Goal: Check status: Check status

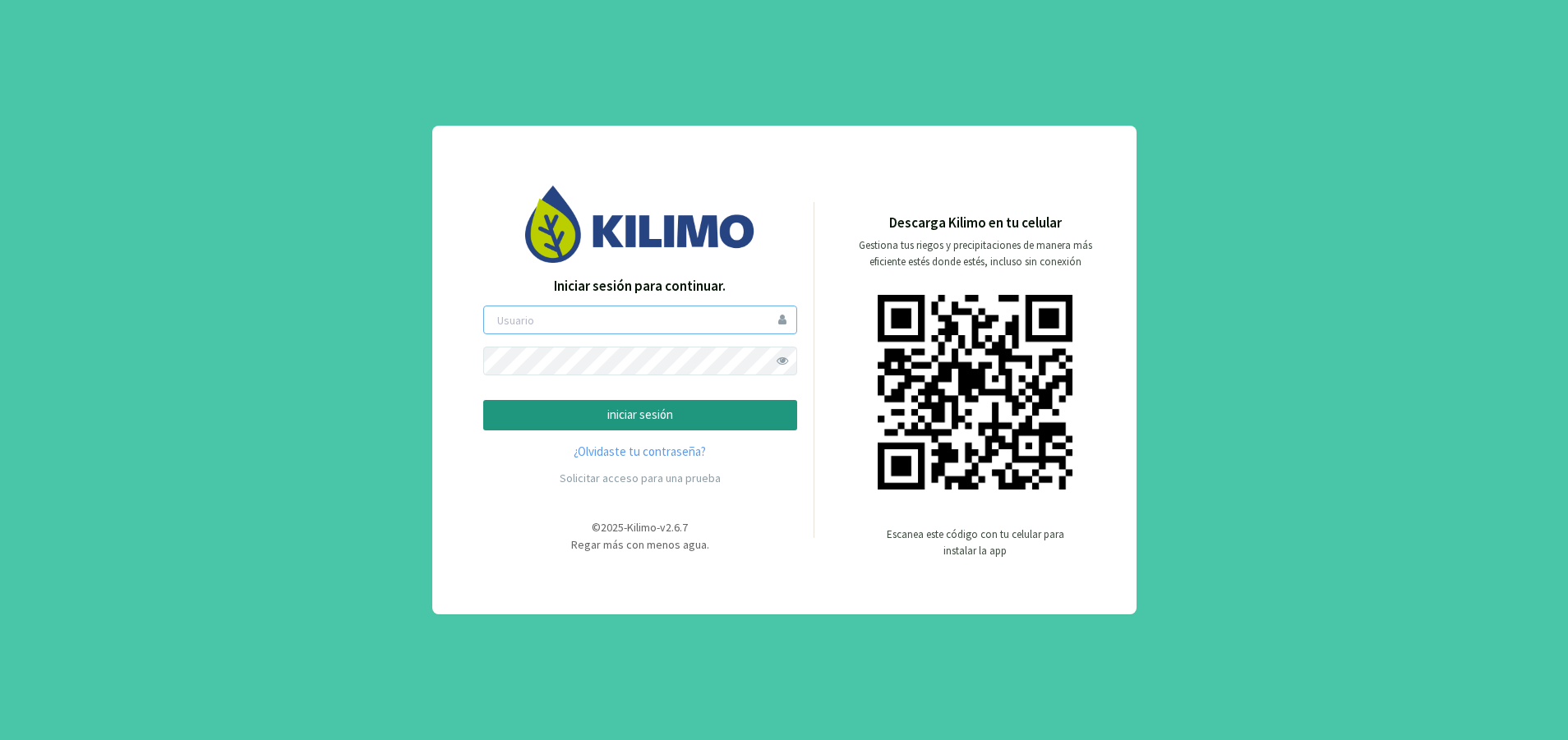
click at [607, 323] on input "email" at bounding box center [641, 320] width 314 height 29
type input "matuvarela"
click at [608, 427] on button "iniciar sesión" at bounding box center [641, 416] width 314 height 31
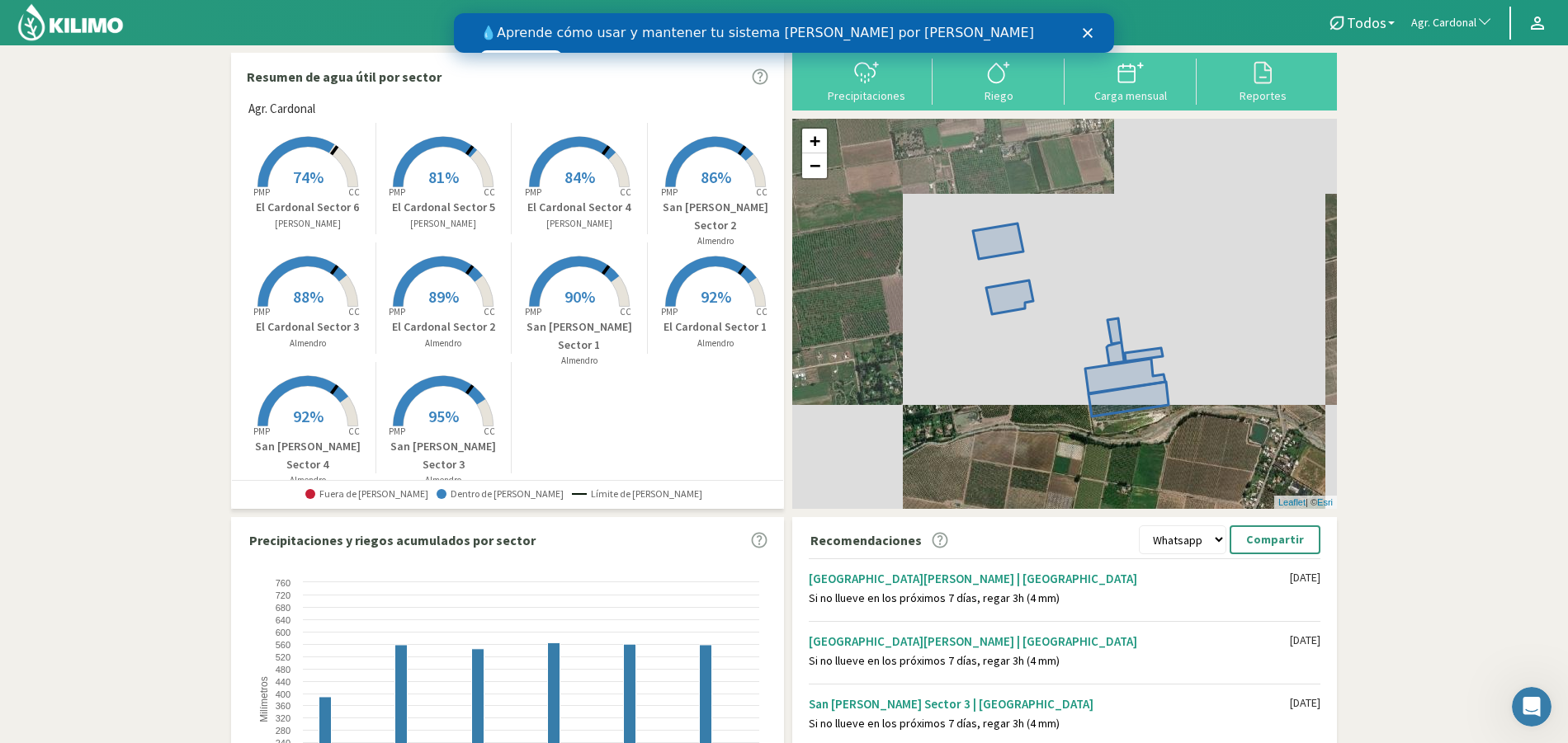
click at [1087, 36] on icon "Cerrar" at bounding box center [1088, 33] width 10 height 10
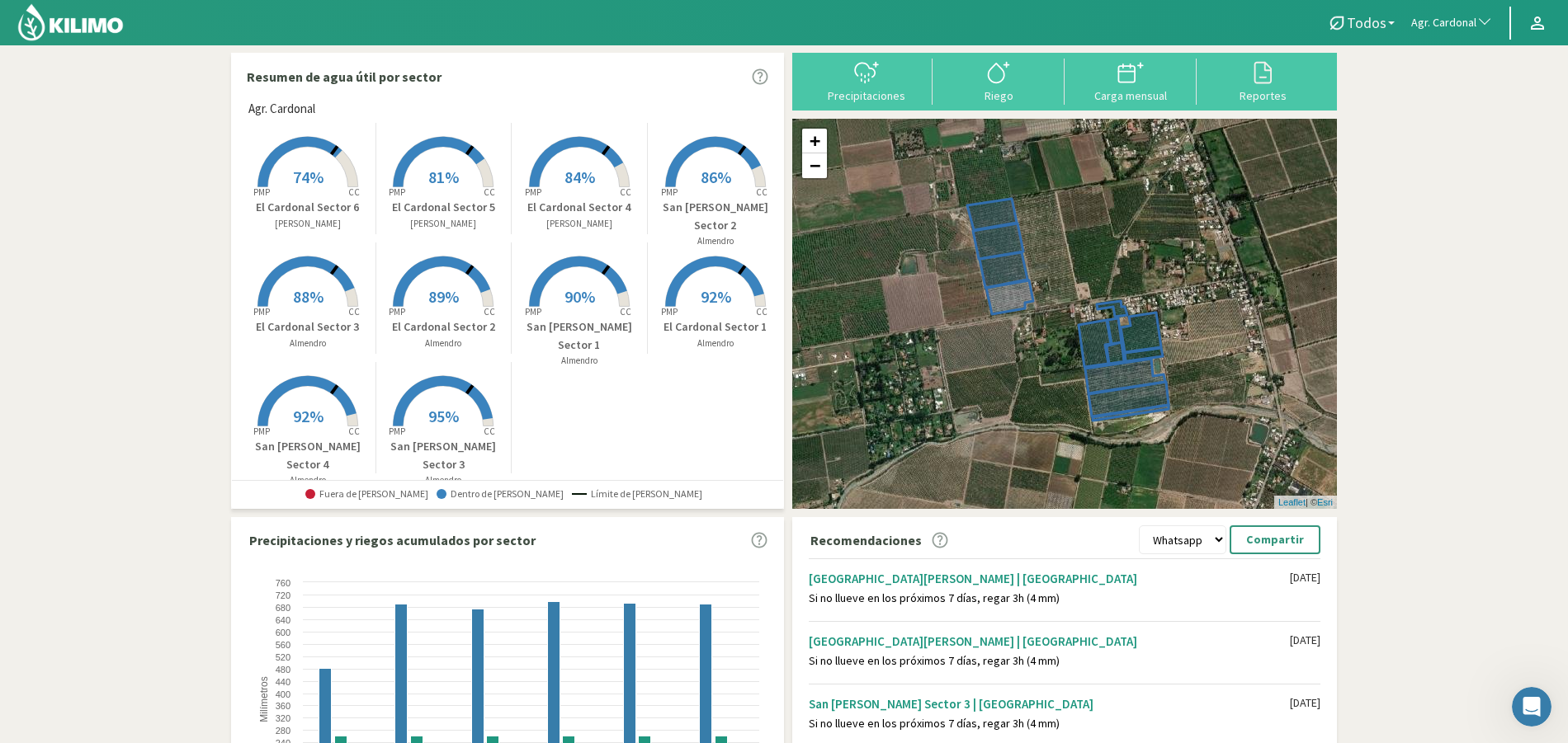
click at [1392, 21] on b at bounding box center [1391, 23] width 7 height 3
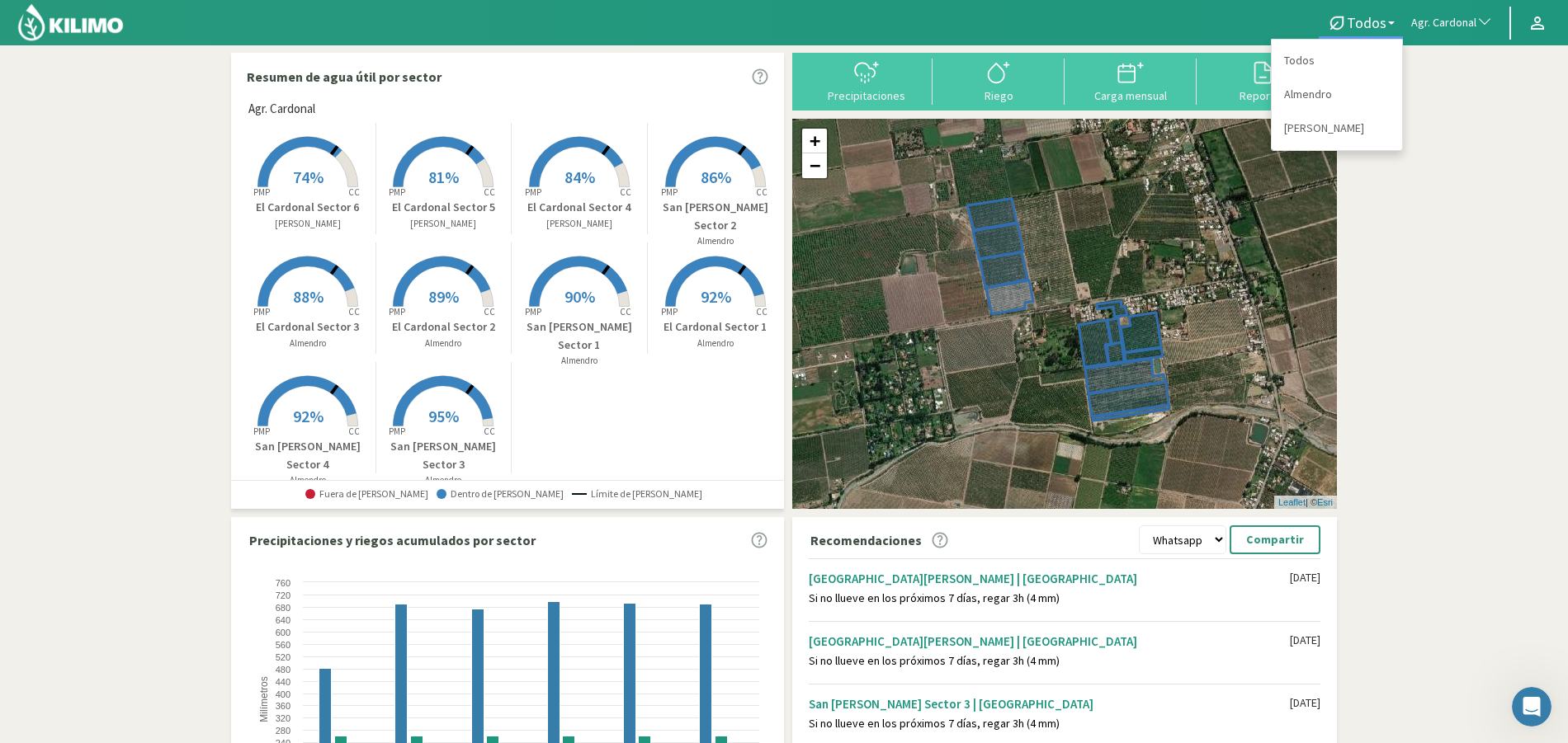
click at [1443, 15] on span "Agr. Cardonal" at bounding box center [1444, 22] width 65 height 16
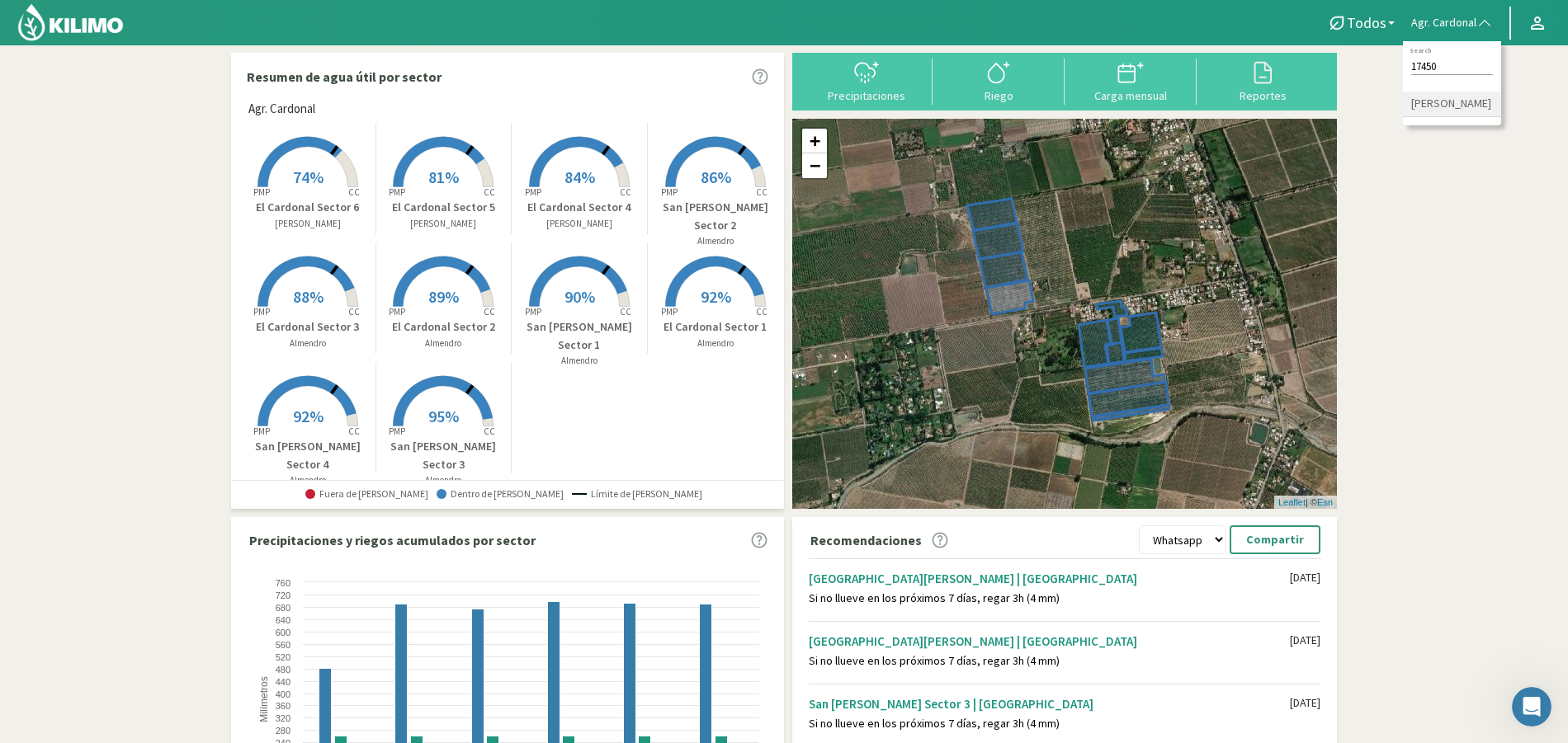
type input "17450"
click at [1442, 110] on li "[PERSON_NAME]" at bounding box center [1451, 105] width 99 height 26
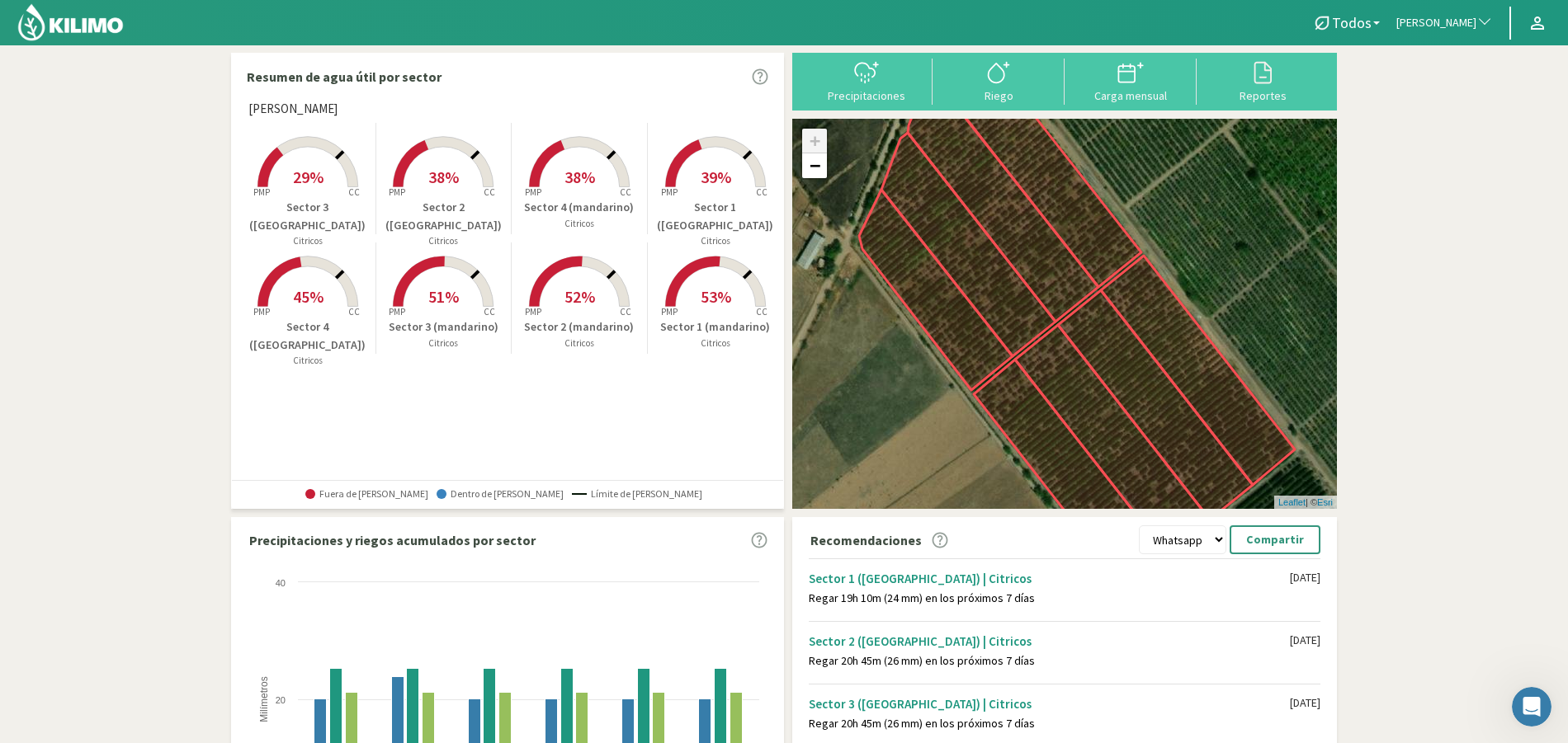
click at [712, 192] on rect at bounding box center [715, 189] width 132 height 132
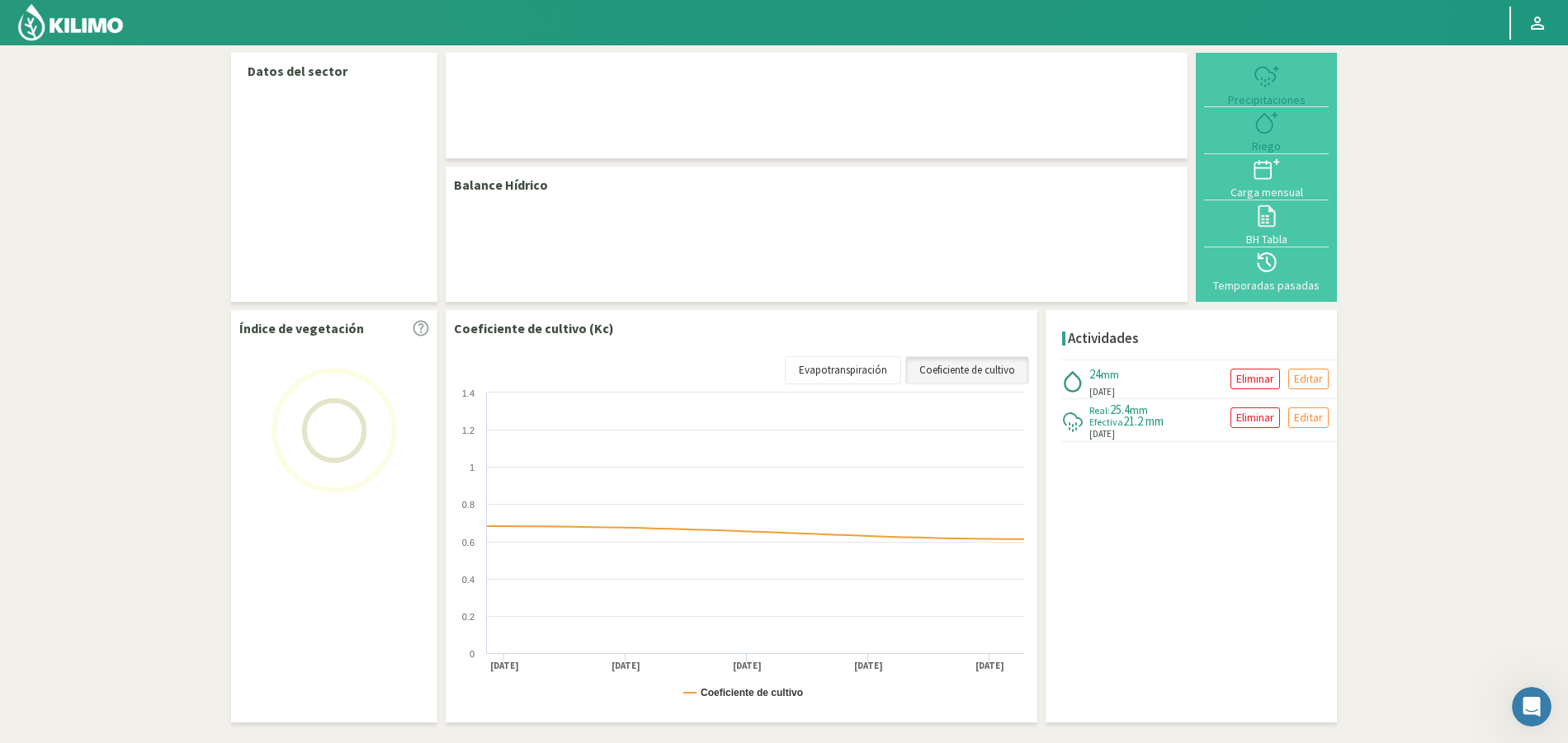
select select "105: Object"
select select "1: Object"
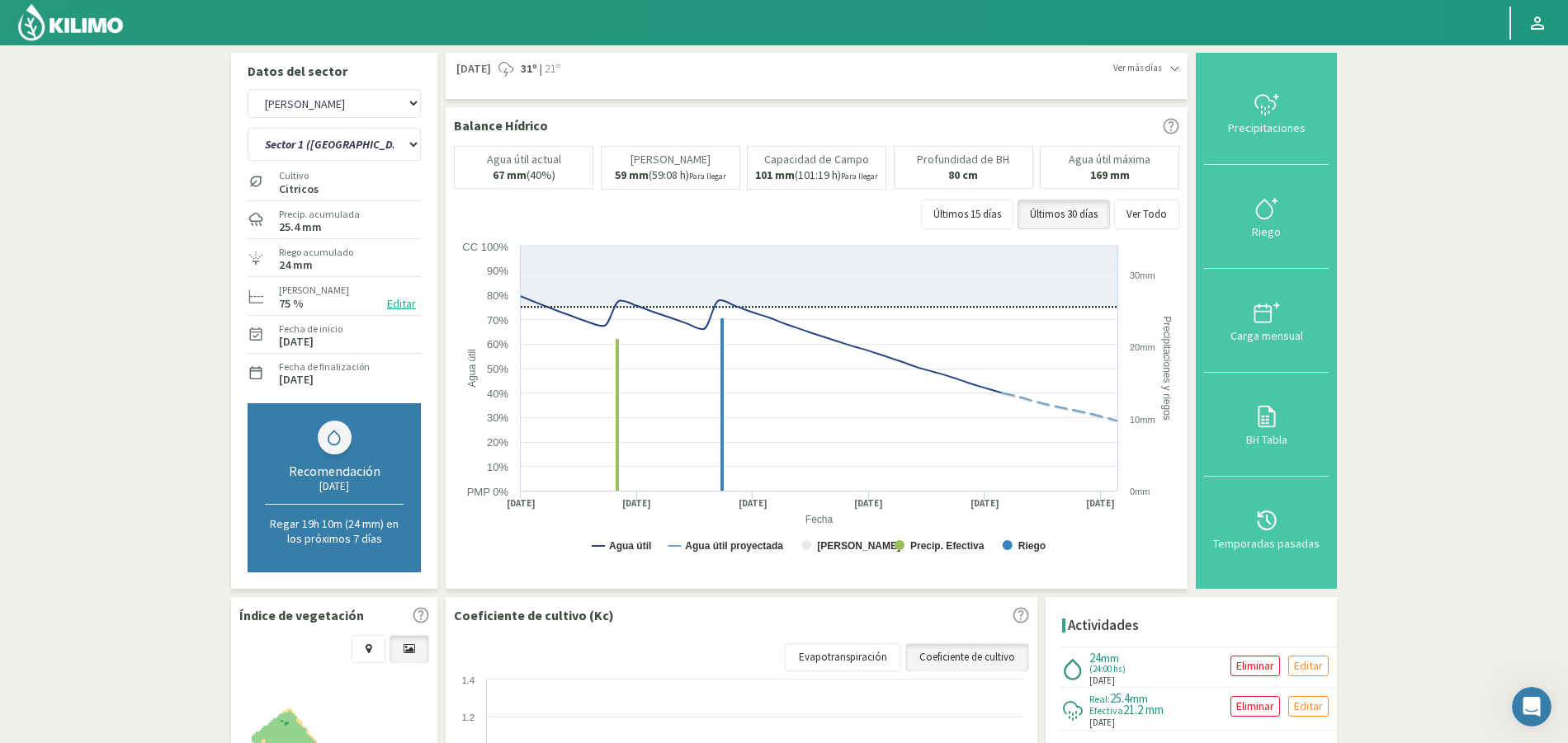
click at [1178, 65] on icon at bounding box center [1174, 69] width 9 height 9
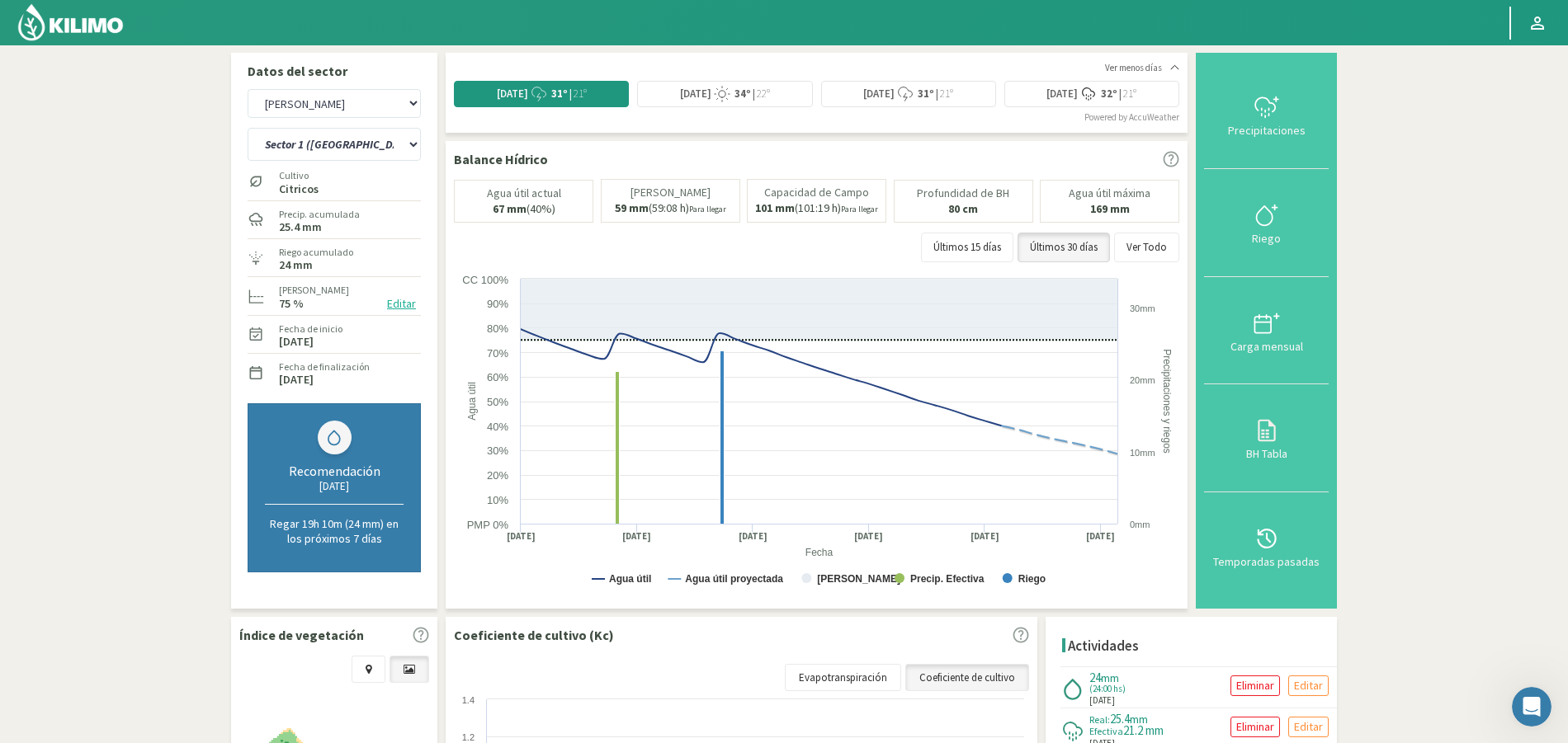
click at [1179, 64] on icon at bounding box center [1174, 67] width 9 height 9
